Goal: Transaction & Acquisition: Purchase product/service

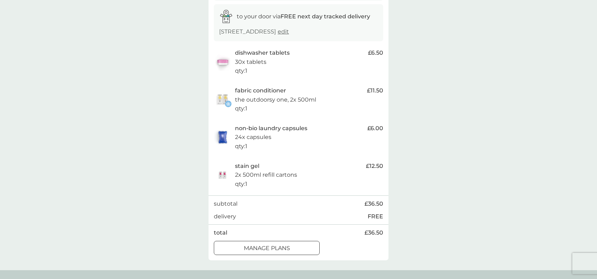
scroll to position [118, 0]
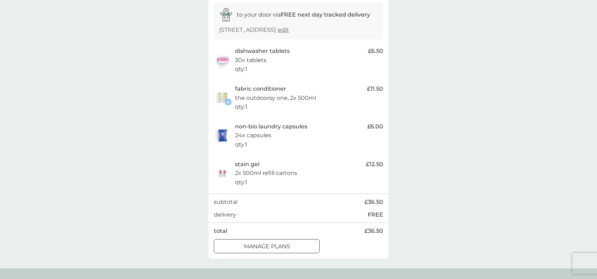
click at [292, 243] on div "manage plans" at bounding box center [266, 246] width 105 height 9
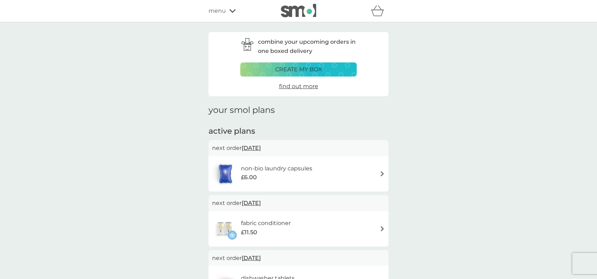
click at [382, 174] on img at bounding box center [382, 173] width 5 height 5
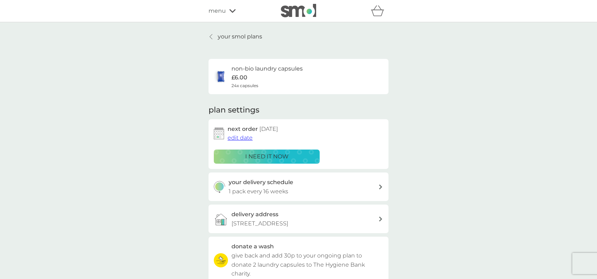
click at [376, 189] on div "your delivery schedule 1 pack every 16 weeks" at bounding box center [304, 187] width 150 height 18
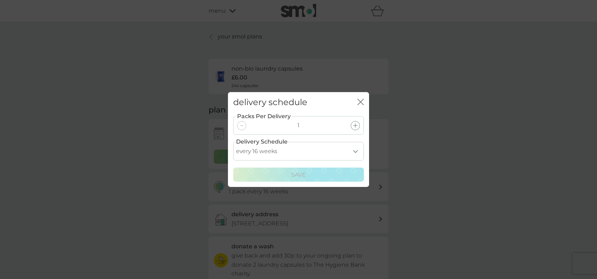
click at [357, 149] on select "every 1 week every 2 weeks every 3 weeks every 4 weeks every 5 weeks every 6 we…" at bounding box center [298, 151] width 131 height 19
select select "119"
click at [233, 142] on select "every 1 week every 2 weeks every 3 weeks every 4 weeks every 5 weeks every 6 we…" at bounding box center [298, 151] width 131 height 19
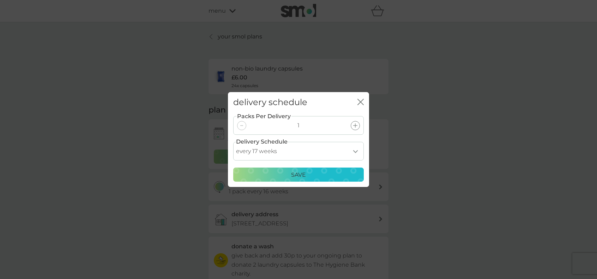
click at [337, 175] on div "Save" at bounding box center [298, 174] width 121 height 9
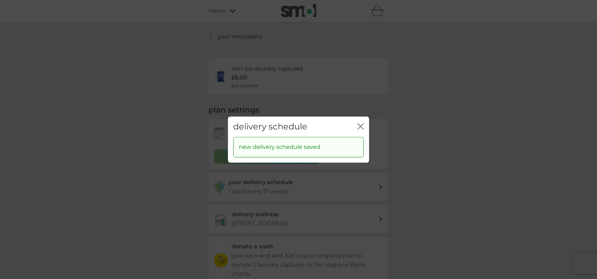
click at [363, 122] on div "close" at bounding box center [360, 127] width 6 height 10
click at [360, 127] on icon "close" at bounding box center [360, 126] width 6 height 6
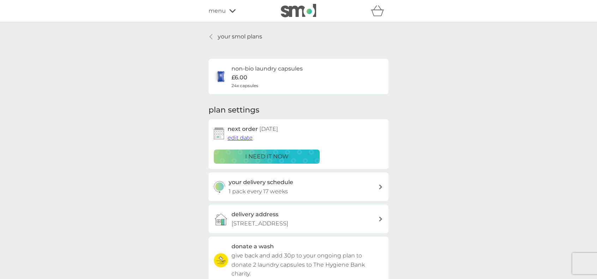
click at [209, 37] on div at bounding box center [211, 37] width 5 height 6
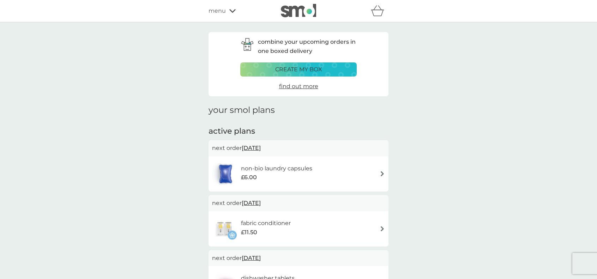
click at [258, 146] on span "11 Sep 2025" at bounding box center [251, 148] width 19 height 14
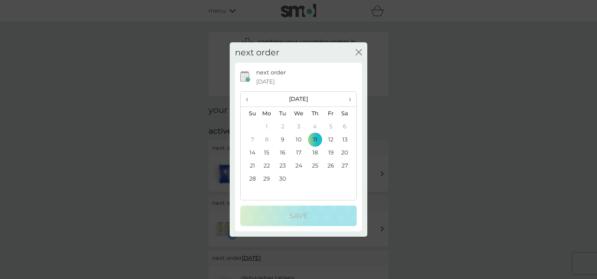
click at [284, 177] on td "30" at bounding box center [283, 178] width 16 height 13
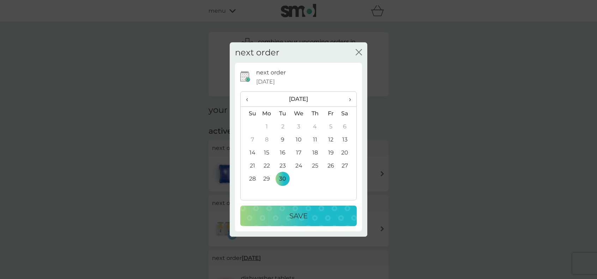
click at [303, 214] on p "Save" at bounding box center [298, 215] width 18 height 11
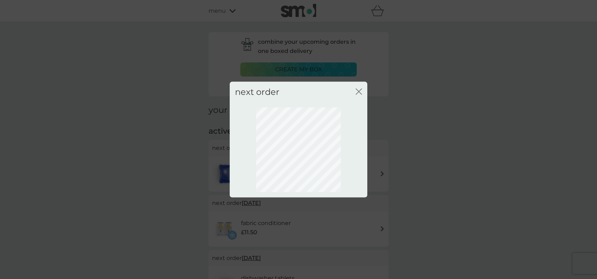
click at [360, 90] on icon "close" at bounding box center [360, 92] width 3 height 6
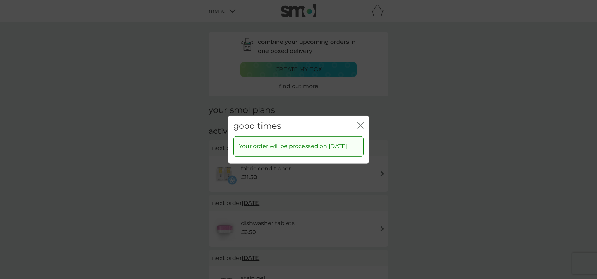
click at [360, 122] on icon "close" at bounding box center [360, 125] width 6 height 6
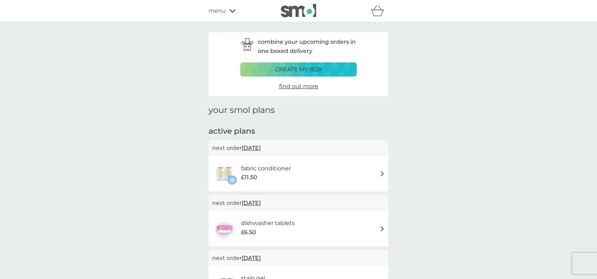
click at [261, 147] on span "11 Sep 2025" at bounding box center [251, 148] width 19 height 14
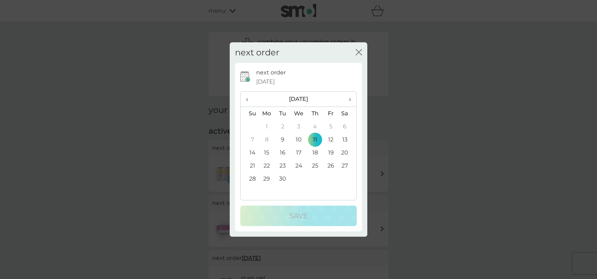
click at [285, 180] on td "30" at bounding box center [283, 178] width 16 height 13
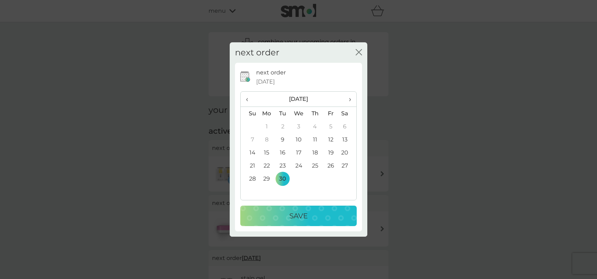
click at [296, 216] on p "Save" at bounding box center [298, 215] width 18 height 11
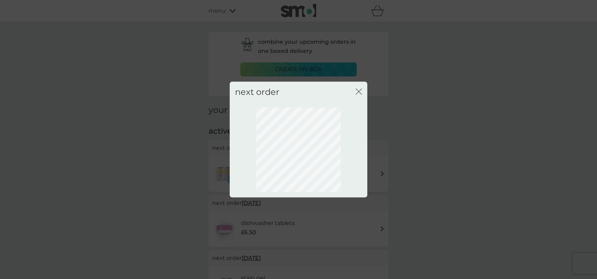
click at [359, 89] on icon "close" at bounding box center [359, 91] width 6 height 6
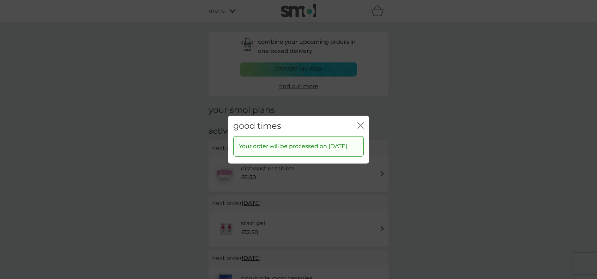
click at [360, 123] on icon "close" at bounding box center [360, 125] width 6 height 6
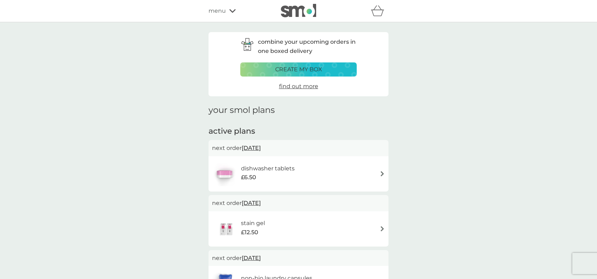
click at [261, 149] on span "11 Sep 2025" at bounding box center [251, 148] width 19 height 14
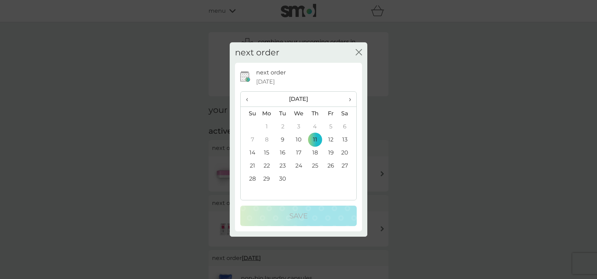
click at [283, 178] on td "30" at bounding box center [283, 178] width 16 height 13
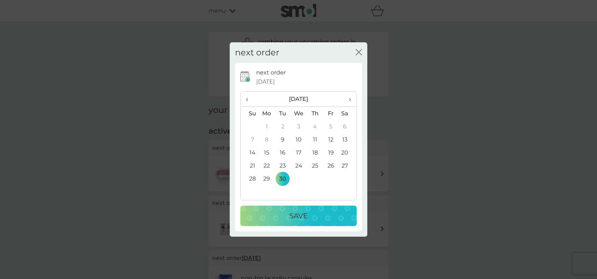
click at [301, 210] on p "Save" at bounding box center [298, 215] width 18 height 11
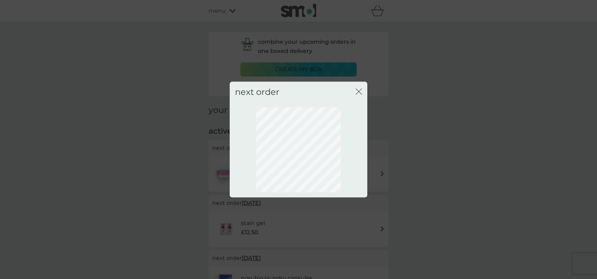
click at [359, 90] on icon "close" at bounding box center [360, 92] width 3 height 6
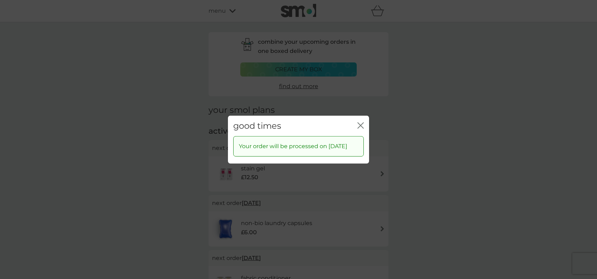
click at [359, 122] on icon "close" at bounding box center [359, 125] width 3 height 6
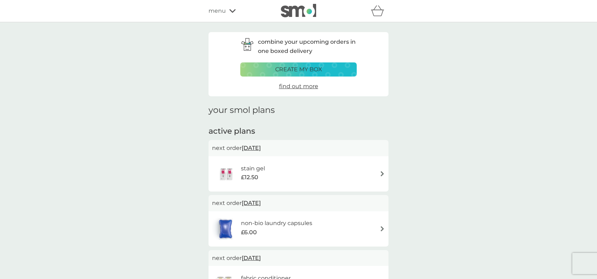
click at [253, 147] on span "11 Sep 2025" at bounding box center [251, 148] width 19 height 14
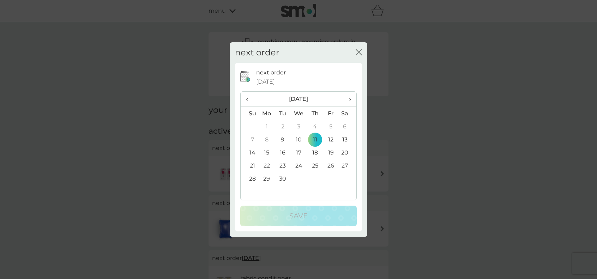
click at [281, 177] on td "30" at bounding box center [283, 178] width 16 height 13
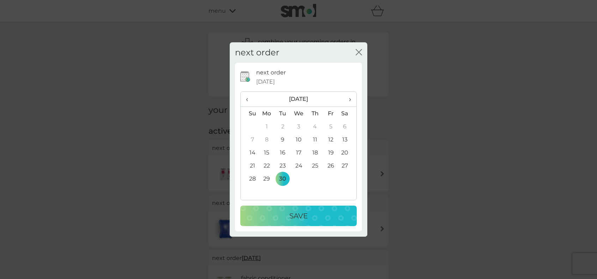
click at [352, 99] on th "›" at bounding box center [348, 99] width 18 height 15
click at [254, 189] on td "30" at bounding box center [250, 191] width 18 height 13
click at [295, 212] on p "Save" at bounding box center [298, 215] width 18 height 11
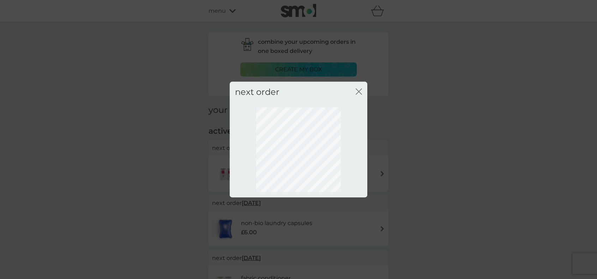
click at [358, 91] on icon "close" at bounding box center [357, 92] width 3 height 6
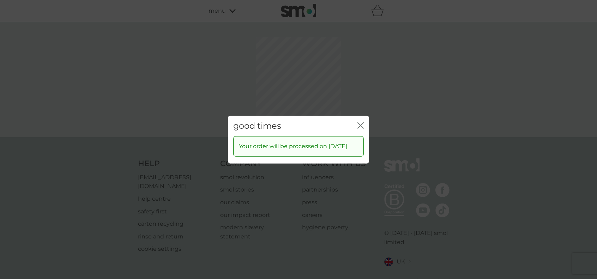
click at [358, 91] on div "good times close Your order will be processed on 30 Nov 2025" at bounding box center [298, 139] width 597 height 279
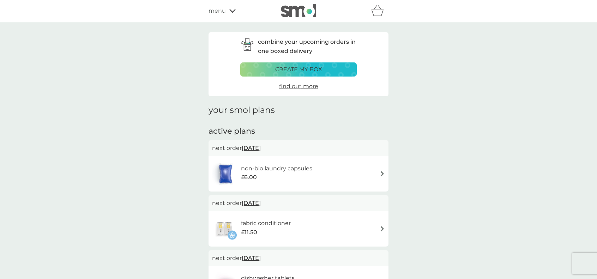
click at [261, 148] on span "30 Sep 2025" at bounding box center [251, 148] width 19 height 14
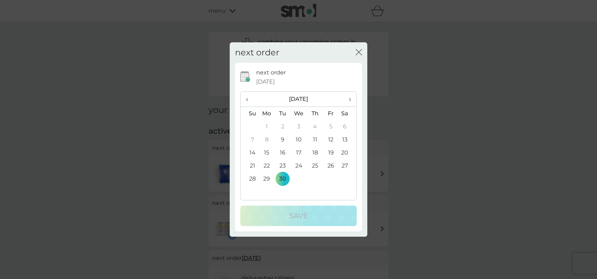
click at [349, 99] on span "›" at bounding box center [347, 99] width 7 height 15
click at [252, 190] on td "30" at bounding box center [250, 191] width 18 height 13
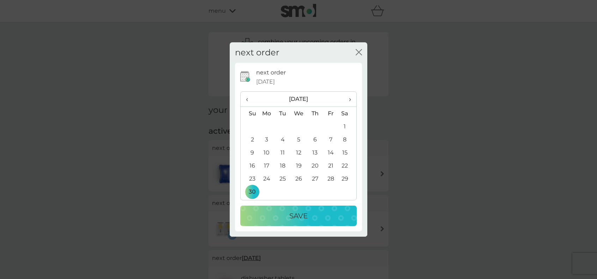
click at [290, 213] on p "Save" at bounding box center [298, 215] width 18 height 11
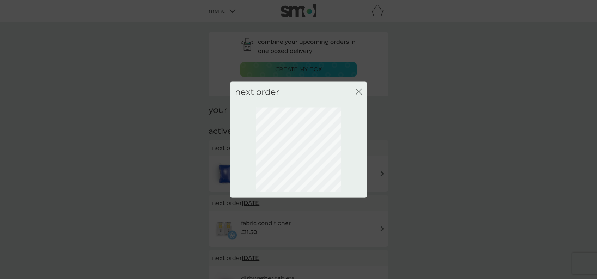
click at [357, 90] on icon "close" at bounding box center [357, 92] width 3 height 6
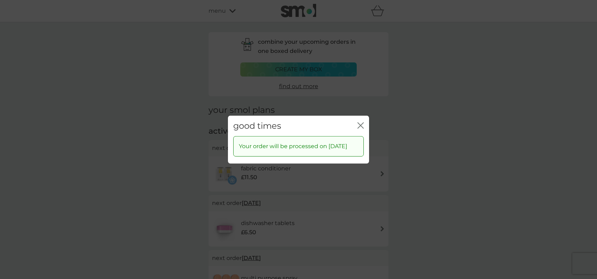
click at [360, 122] on icon "close" at bounding box center [360, 125] width 6 height 6
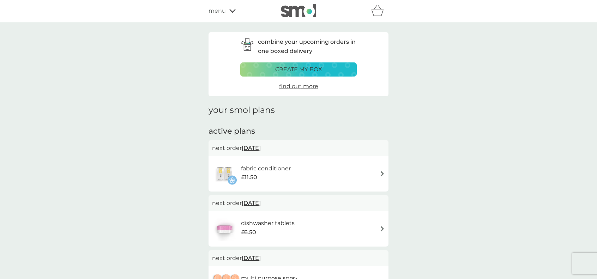
click at [256, 149] on span "30 Sep 2025" at bounding box center [251, 148] width 19 height 14
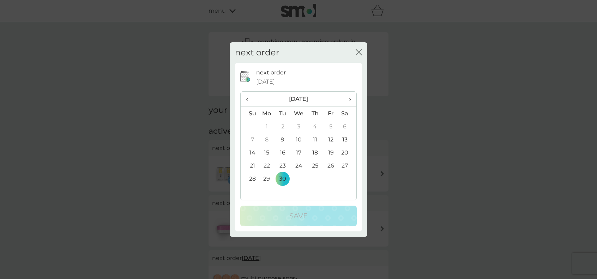
click at [346, 99] on span "›" at bounding box center [347, 99] width 7 height 15
click at [255, 190] on td "30" at bounding box center [250, 191] width 18 height 13
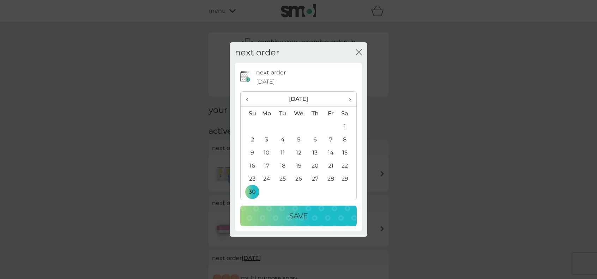
click at [286, 213] on div "Save" at bounding box center [298, 215] width 102 height 11
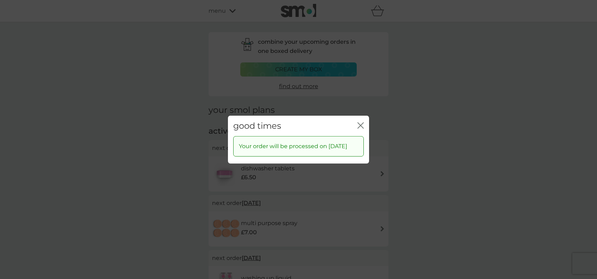
click at [360, 122] on icon "close" at bounding box center [359, 125] width 3 height 6
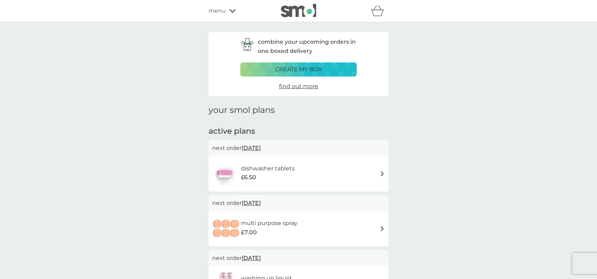
click at [254, 150] on span "30 Sep 2025" at bounding box center [251, 148] width 19 height 14
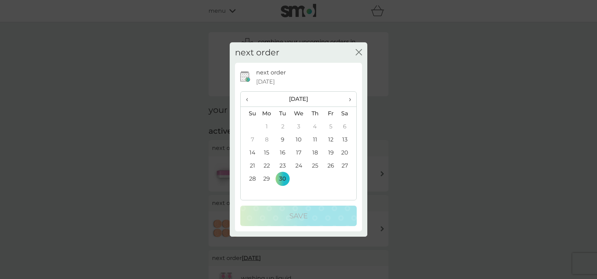
click at [349, 97] on span "›" at bounding box center [347, 99] width 7 height 15
click at [252, 190] on td "30" at bounding box center [250, 191] width 18 height 13
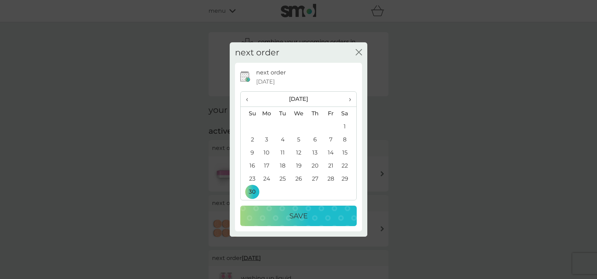
click at [285, 213] on div "Save" at bounding box center [298, 215] width 102 height 11
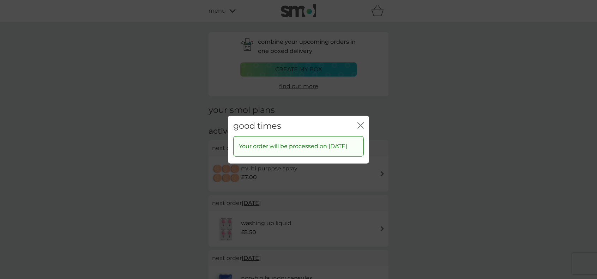
click at [359, 122] on icon "close" at bounding box center [359, 125] width 3 height 6
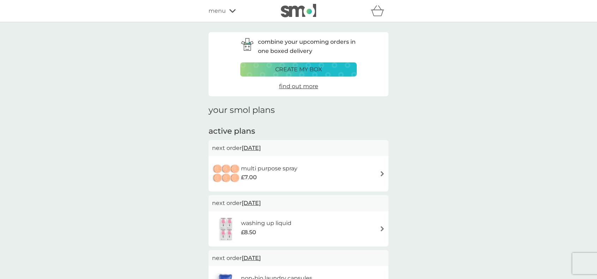
click at [256, 147] on span "5 Oct 2025" at bounding box center [251, 148] width 19 height 14
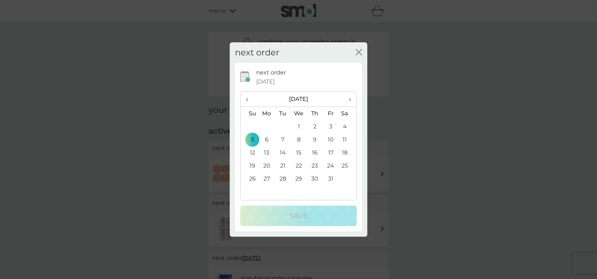
click at [352, 100] on th "›" at bounding box center [348, 99] width 18 height 15
click at [251, 189] on td "30" at bounding box center [250, 191] width 18 height 13
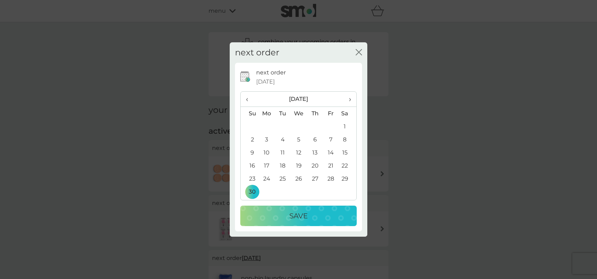
click at [293, 216] on p "Save" at bounding box center [298, 215] width 18 height 11
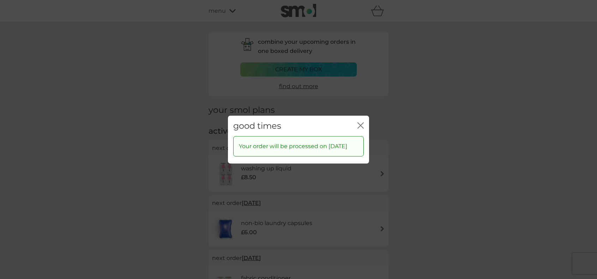
click at [359, 122] on icon "close" at bounding box center [360, 125] width 6 height 6
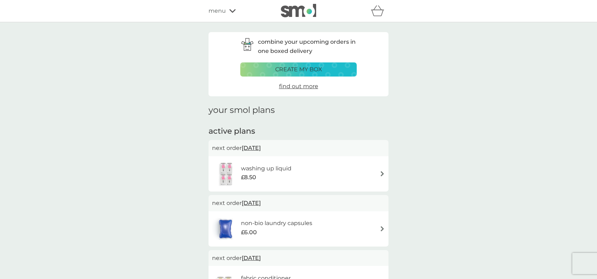
click at [254, 145] on span "9 Oct 2025" at bounding box center [251, 148] width 19 height 14
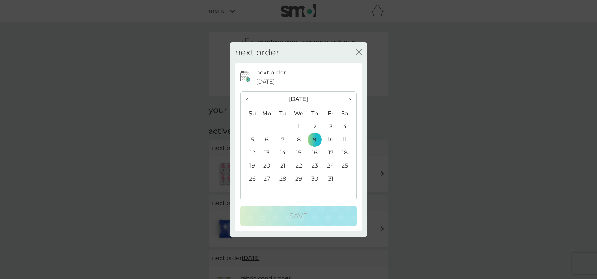
click at [351, 100] on th "›" at bounding box center [348, 99] width 18 height 15
click at [251, 191] on td "30" at bounding box center [250, 191] width 18 height 13
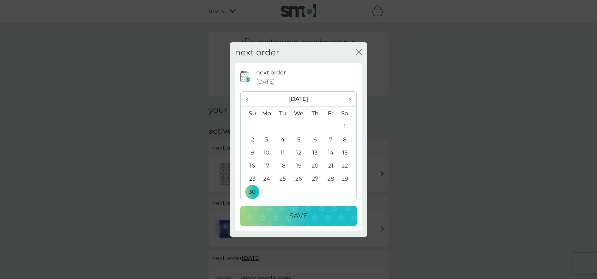
click at [294, 210] on button "Save" at bounding box center [298, 216] width 116 height 20
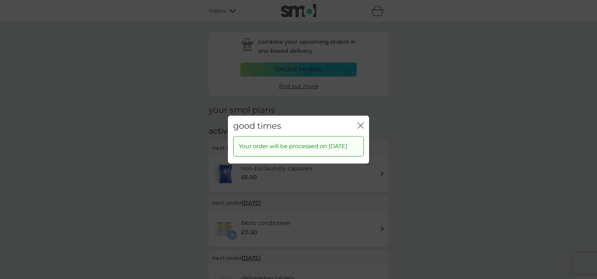
click at [361, 122] on icon "close" at bounding box center [360, 125] width 6 height 6
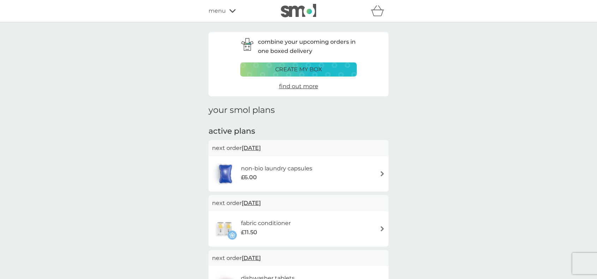
click at [231, 12] on icon at bounding box center [232, 11] width 6 height 4
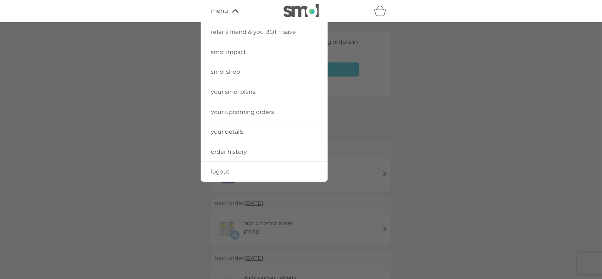
click at [236, 72] on span "smol shop" at bounding box center [225, 71] width 29 height 7
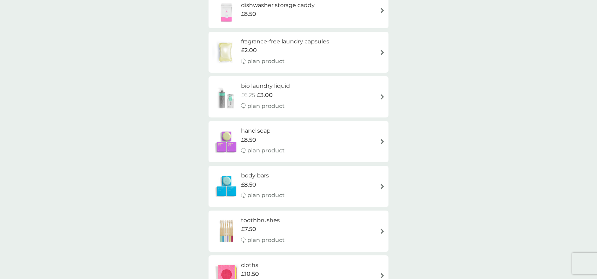
scroll to position [398, 0]
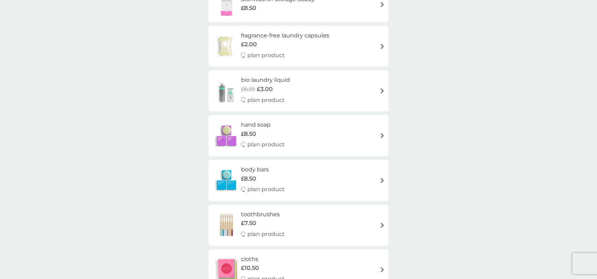
click at [297, 130] on div "hand soap £8.50 plan product" at bounding box center [298, 135] width 173 height 31
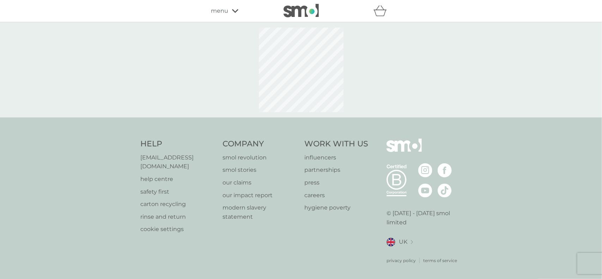
select select "91"
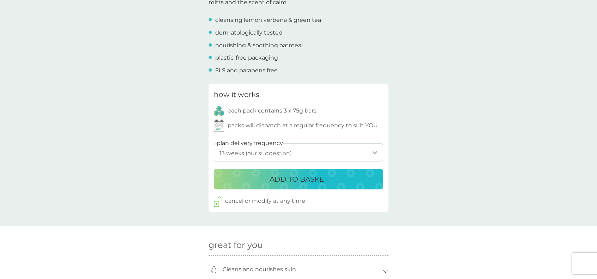
scroll to position [283, 0]
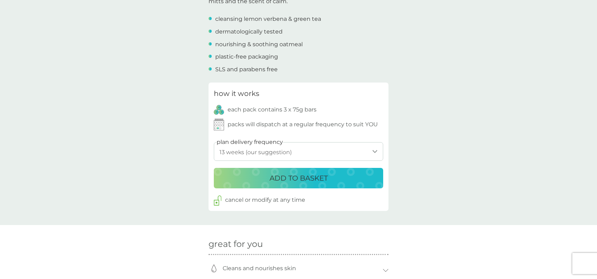
click at [317, 180] on p "ADD TO BASKET" at bounding box center [299, 178] width 58 height 11
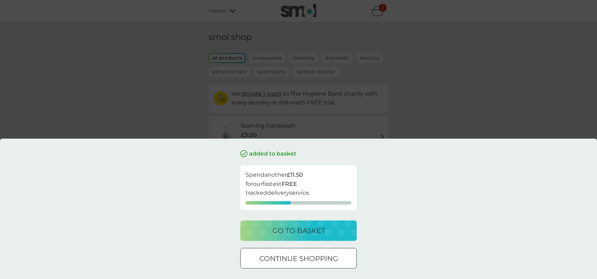
click at [315, 258] on p "continue shopping" at bounding box center [298, 258] width 79 height 11
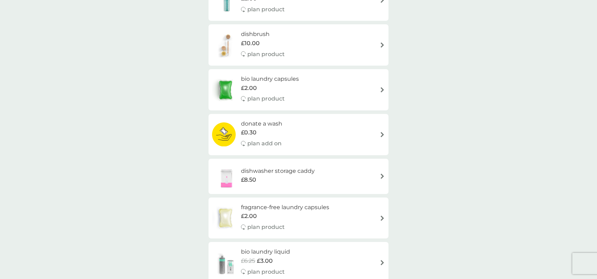
scroll to position [227, 0]
click at [353, 132] on div "donate a wash £0.30 plan add on" at bounding box center [298, 133] width 173 height 31
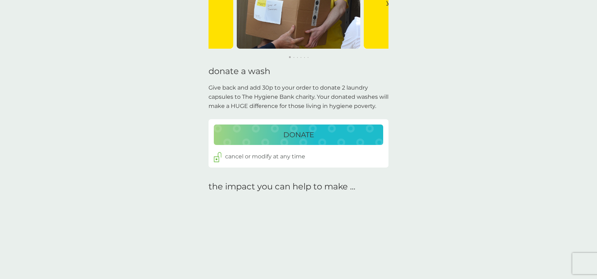
scroll to position [126, 0]
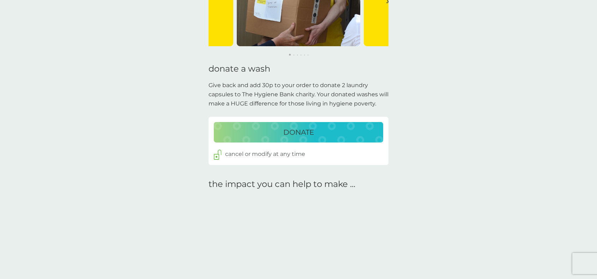
click at [324, 127] on div "DONATE" at bounding box center [298, 132] width 155 height 11
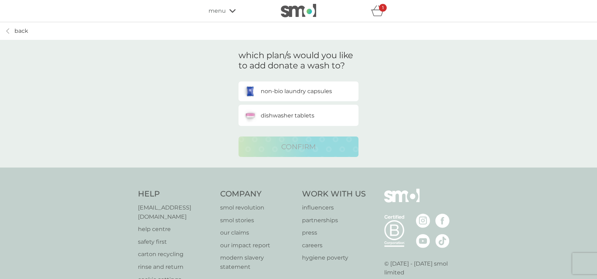
click at [287, 92] on p "non-bio laundry capsules" at bounding box center [296, 91] width 71 height 9
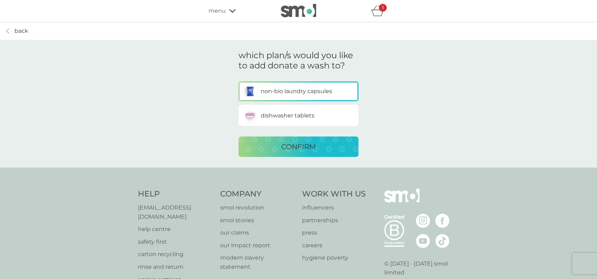
click at [302, 150] on p "CONFIRM" at bounding box center [298, 146] width 35 height 11
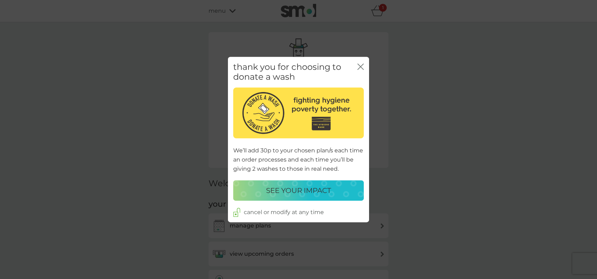
click at [359, 65] on icon "close" at bounding box center [359, 67] width 3 height 6
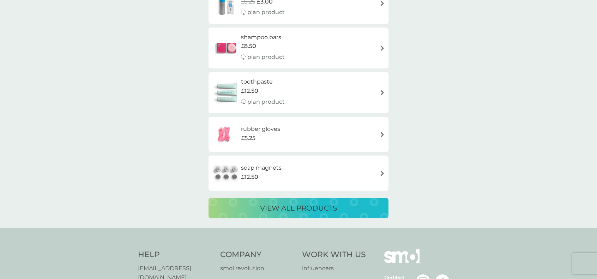
scroll to position [1168, 0]
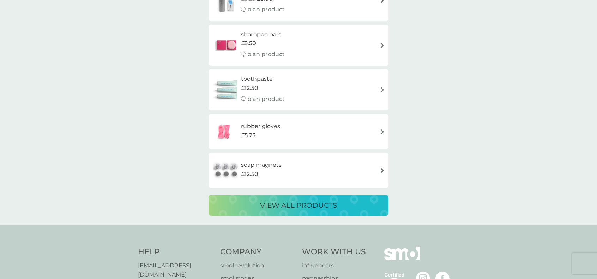
click at [326, 175] on div "soap magnets £12.50" at bounding box center [298, 170] width 173 height 25
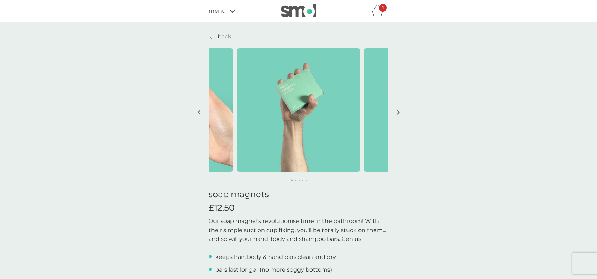
click at [377, 12] on icon "basket" at bounding box center [377, 10] width 13 height 11
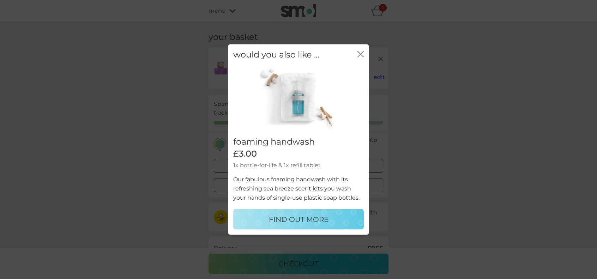
click at [361, 55] on icon "close" at bounding box center [362, 54] width 3 height 6
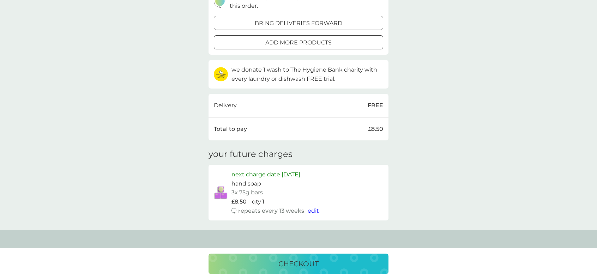
scroll to position [143, 0]
click at [306, 266] on p "checkout" at bounding box center [298, 263] width 40 height 11
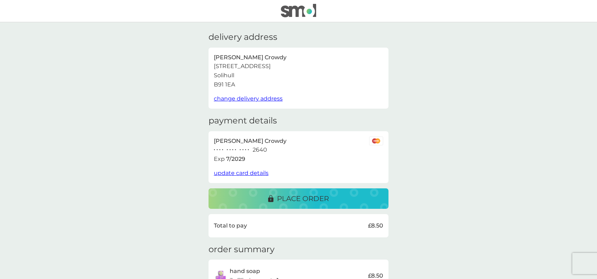
click at [306, 192] on button "place order" at bounding box center [298, 198] width 180 height 20
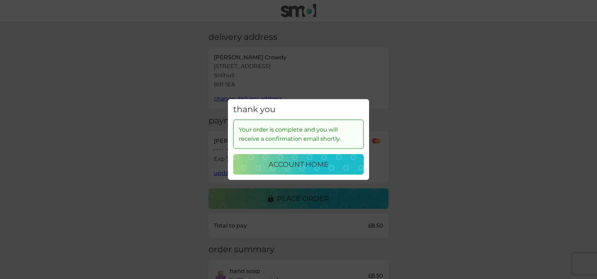
click at [354, 168] on div "account home" at bounding box center [298, 164] width 116 height 11
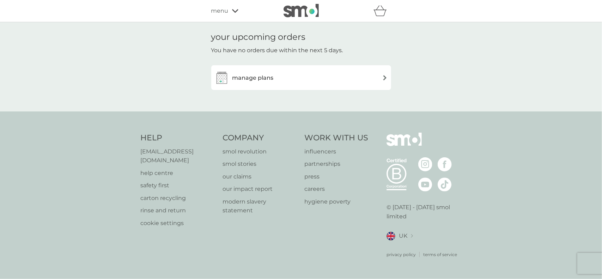
click at [384, 75] on img at bounding box center [384, 77] width 5 height 5
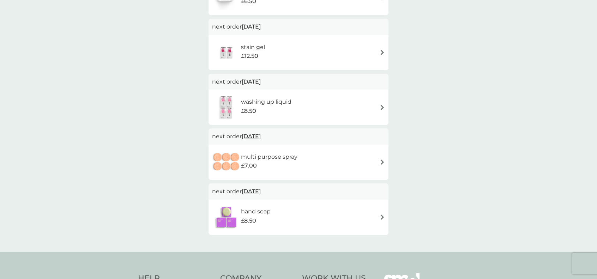
scroll to position [289, 0]
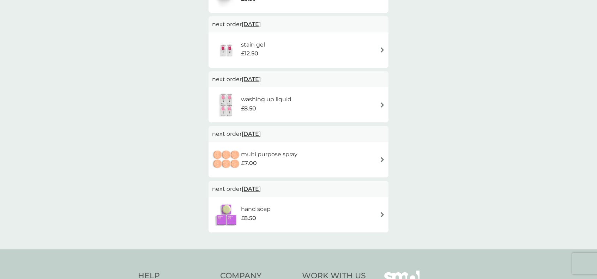
click at [255, 191] on span "8 Dec 2025" at bounding box center [251, 189] width 19 height 14
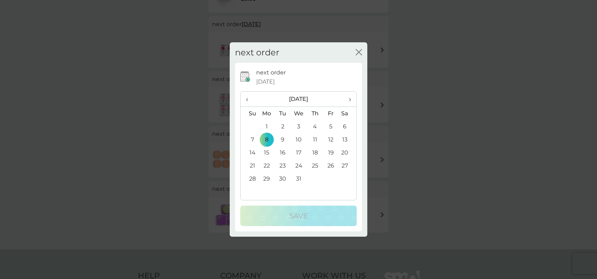
click at [246, 100] on span "‹" at bounding box center [249, 99] width 7 height 15
click at [253, 190] on td "30" at bounding box center [250, 191] width 18 height 13
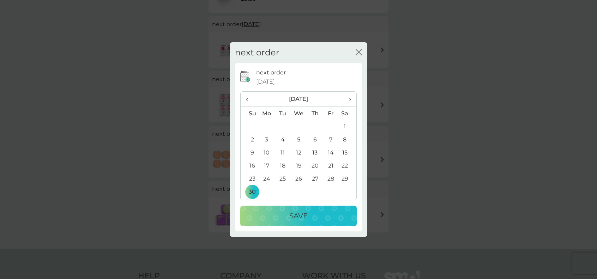
click at [291, 220] on p "Save" at bounding box center [298, 215] width 18 height 11
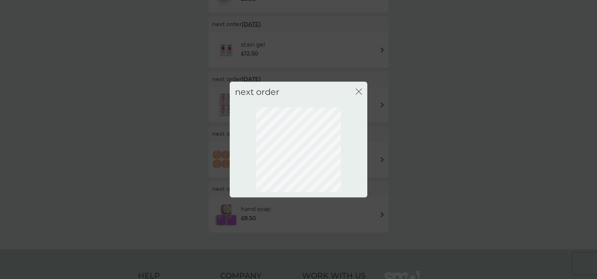
scroll to position [17, 0]
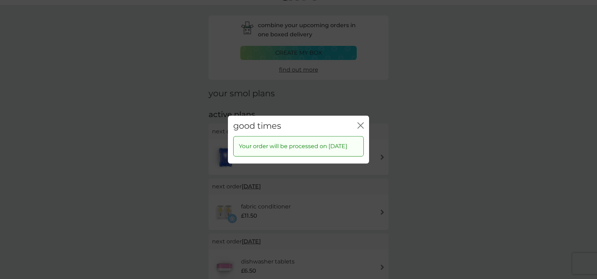
click at [362, 121] on div "close" at bounding box center [360, 126] width 6 height 10
click at [360, 122] on icon "close" at bounding box center [359, 125] width 3 height 6
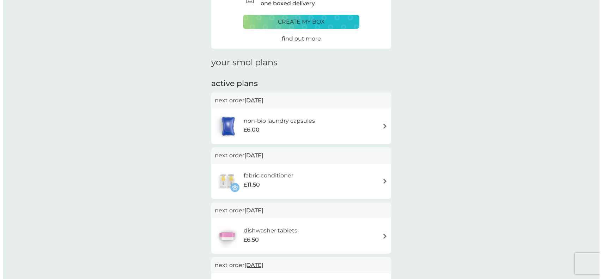
scroll to position [0, 0]
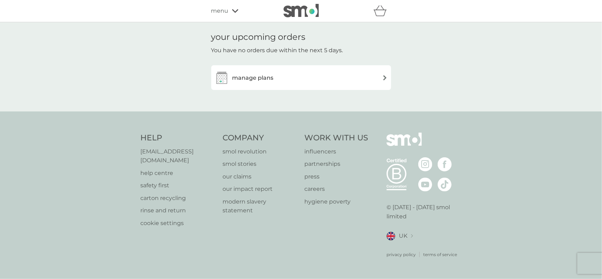
click at [238, 10] on icon at bounding box center [235, 11] width 6 height 4
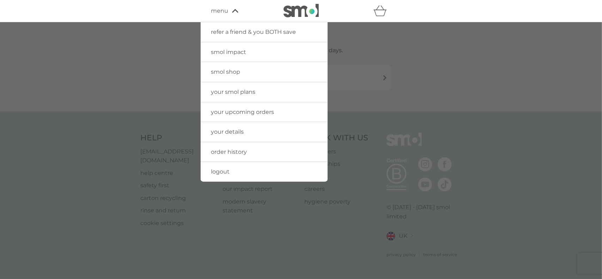
click at [244, 91] on span "your smol plans" at bounding box center [233, 92] width 44 height 7
